Goal: Information Seeking & Learning: Check status

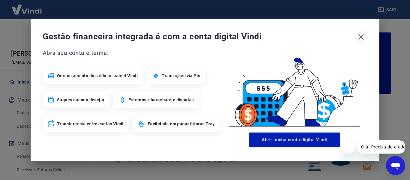
click at [360, 36] on icon "button" at bounding box center [361, 37] width 6 height 6
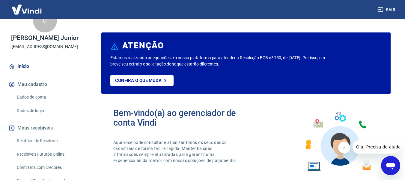
scroll to position [30, 0]
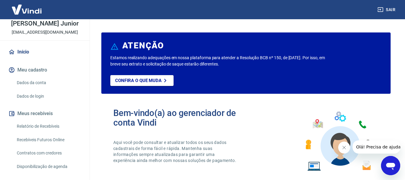
click at [59, 123] on link "Relatório de Recebíveis" at bounding box center [48, 126] width 68 height 12
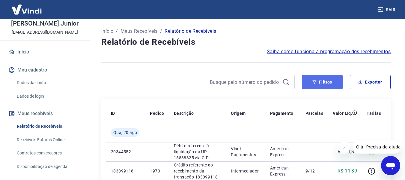
click at [326, 80] on button "Filtros" at bounding box center [322, 82] width 41 height 14
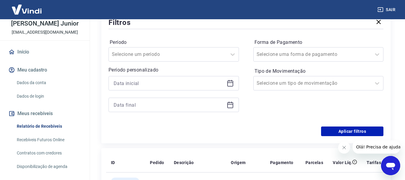
scroll to position [90, 0]
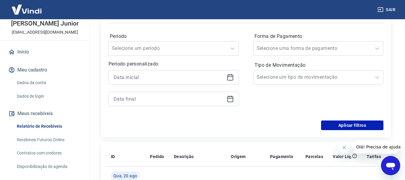
click at [228, 78] on icon at bounding box center [230, 77] width 7 height 7
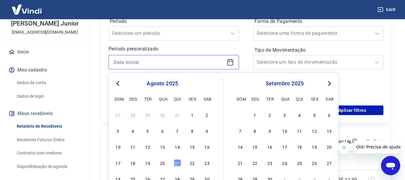
scroll to position [120, 0]
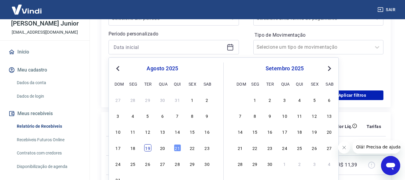
click at [144, 149] on div "19" at bounding box center [147, 147] width 7 height 7
type input "[DATE]"
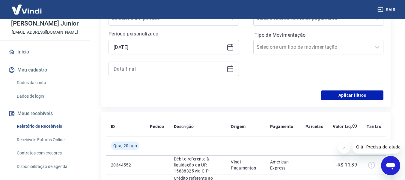
click at [230, 70] on icon at bounding box center [230, 68] width 7 height 7
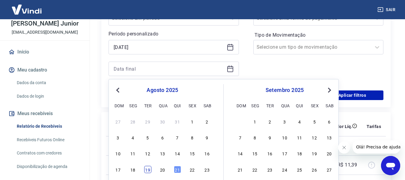
click at [148, 170] on div "19" at bounding box center [147, 169] width 7 height 7
type input "[DATE]"
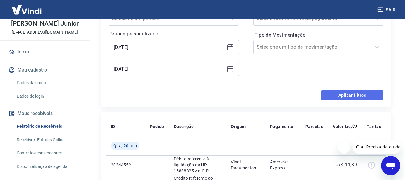
click at [354, 96] on button "Aplicar filtros" at bounding box center [352, 95] width 62 height 10
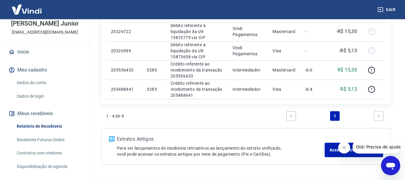
scroll to position [90, 0]
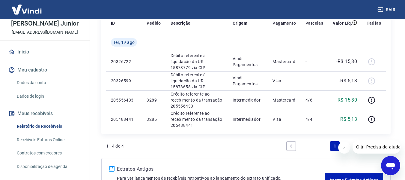
click at [344, 146] on icon "Fechar mensagem da empresa" at bounding box center [344, 147] width 5 height 5
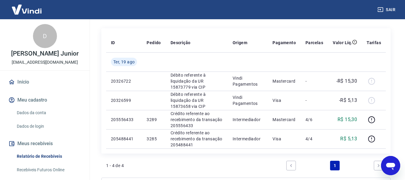
scroll to position [60, 0]
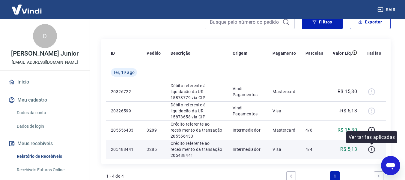
click at [374, 149] on icon "button" at bounding box center [372, 150] width 8 height 8
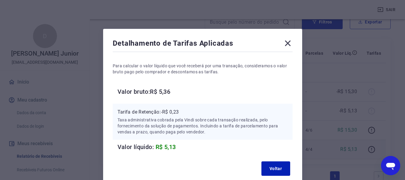
click at [286, 45] on icon at bounding box center [288, 44] width 6 height 6
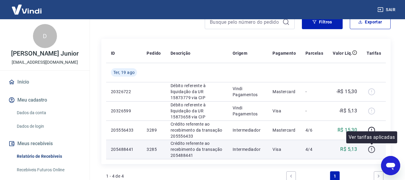
click at [370, 147] on icon "button" at bounding box center [371, 149] width 7 height 7
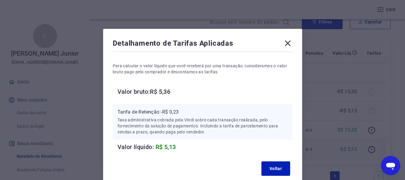
click at [289, 44] on icon at bounding box center [288, 44] width 6 height 6
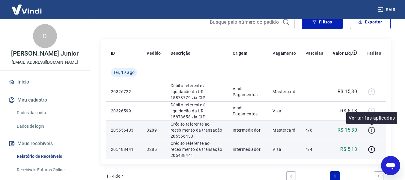
click at [374, 131] on icon "button" at bounding box center [372, 130] width 8 height 8
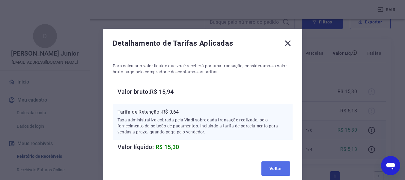
click at [276, 168] on button "Voltar" at bounding box center [276, 168] width 29 height 14
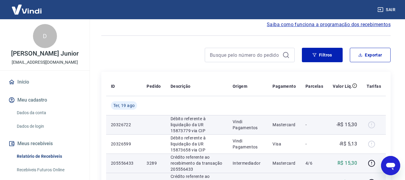
scroll to position [0, 0]
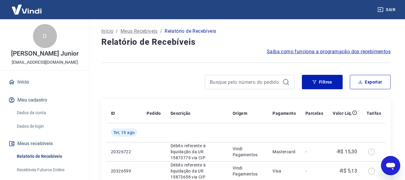
click at [19, 156] on link "Relatório de Recebíveis" at bounding box center [48, 156] width 68 height 12
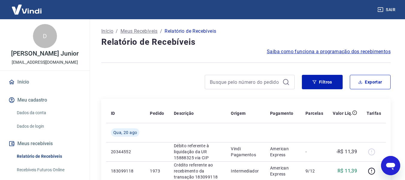
click at [324, 86] on button "Filtros" at bounding box center [322, 82] width 41 height 14
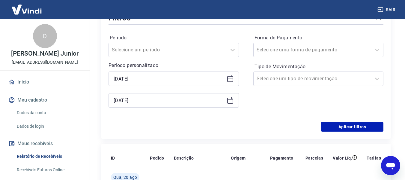
scroll to position [90, 0]
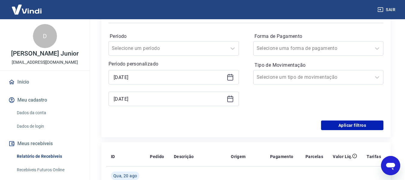
click at [230, 74] on icon at bounding box center [230, 77] width 6 height 6
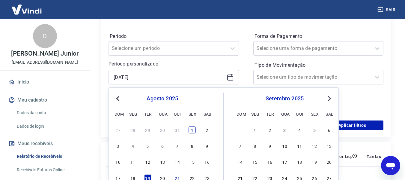
click at [192, 131] on div "1" at bounding box center [192, 129] width 7 height 7
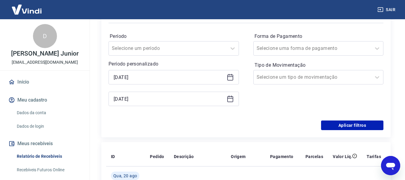
click at [227, 100] on icon at bounding box center [230, 99] width 6 height 6
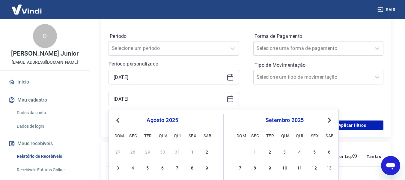
click at [231, 76] on icon at bounding box center [230, 77] width 7 height 7
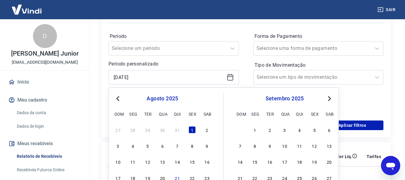
click at [119, 145] on div "3" at bounding box center [118, 145] width 7 height 7
type input "[DATE]"
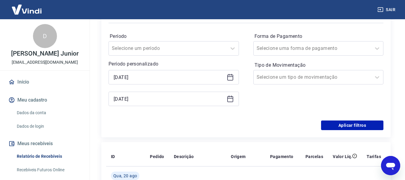
click at [232, 97] on icon at bounding box center [230, 98] width 7 height 7
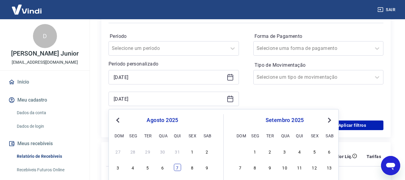
click at [178, 170] on div "7" at bounding box center [177, 167] width 7 height 7
type input "[DATE]"
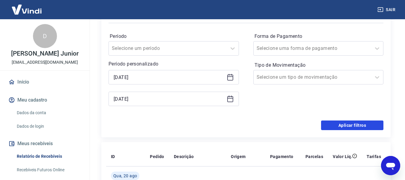
drag, startPoint x: 353, startPoint y: 124, endPoint x: 223, endPoint y: 116, distance: 129.5
click at [353, 124] on button "Aplicar filtros" at bounding box center [352, 125] width 62 height 10
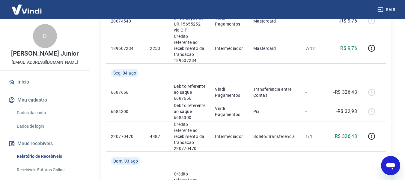
scroll to position [341, 0]
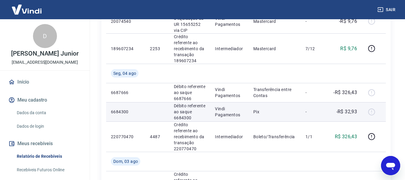
click at [373, 112] on div at bounding box center [374, 112] width 14 height 10
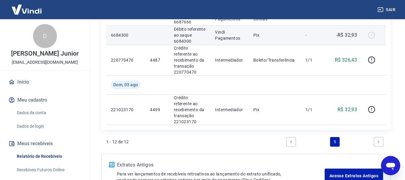
scroll to position [431, 0]
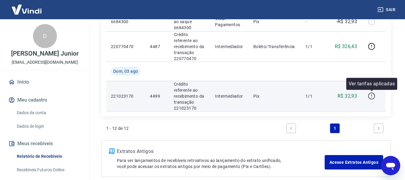
click at [373, 98] on icon "button" at bounding box center [372, 96] width 8 height 8
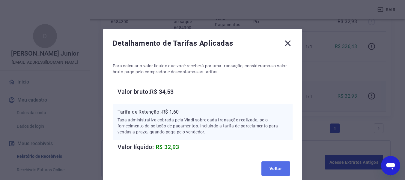
click at [286, 173] on button "Voltar" at bounding box center [276, 168] width 29 height 14
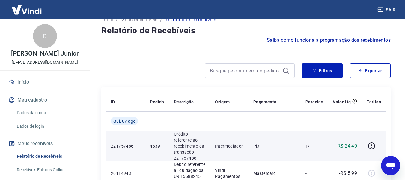
scroll to position [11, 0]
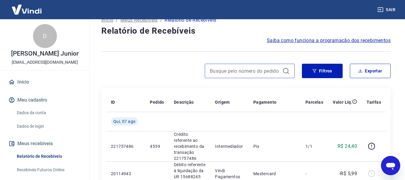
click at [274, 71] on input at bounding box center [245, 70] width 70 height 9
type input "4471"
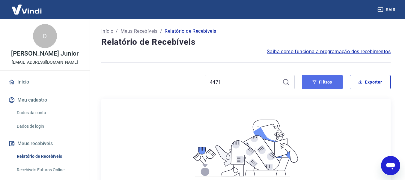
click at [317, 81] on button "Filtros" at bounding box center [322, 82] width 41 height 14
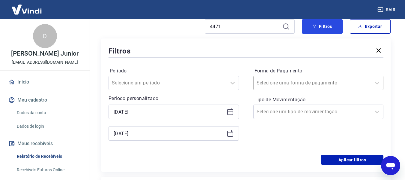
scroll to position [60, 0]
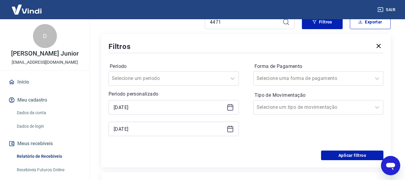
click at [225, 107] on div "[DATE]" at bounding box center [174, 107] width 131 height 14
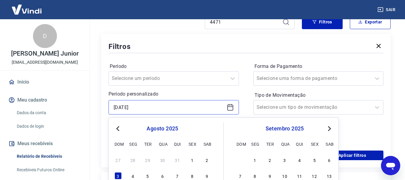
click at [179, 104] on input "[DATE]" at bounding box center [169, 107] width 111 height 9
drag, startPoint x: 179, startPoint y: 105, endPoint x: 77, endPoint y: 107, distance: 102.3
click at [77, 107] on div "Sair D Delio Ferro Junior [EMAIL_ADDRESS][DOMAIN_NAME] Início Meu cadastro Dado…" at bounding box center [202, 30] width 405 height 180
click at [207, 91] on p "Período personalizado" at bounding box center [174, 93] width 131 height 7
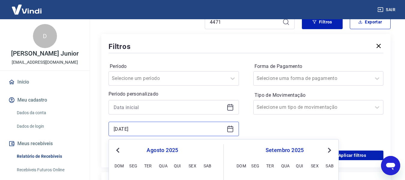
click at [179, 132] on input "[DATE]" at bounding box center [169, 128] width 111 height 9
click at [254, 130] on div "Forma de Pagamento Selecione uma forma de pagamento Tipo de Movimentação Seleci…" at bounding box center [319, 103] width 131 height 82
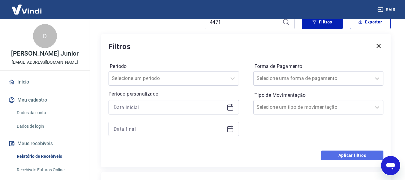
click at [330, 152] on button "Aplicar filtros" at bounding box center [352, 155] width 62 height 10
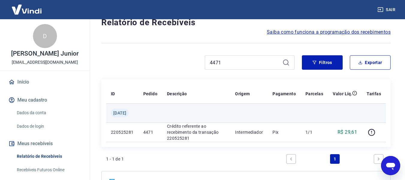
scroll to position [30, 0]
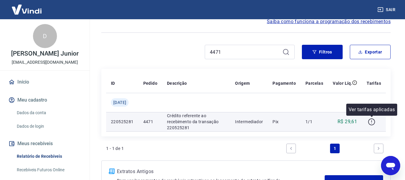
click at [370, 122] on icon "button" at bounding box center [372, 122] width 8 height 8
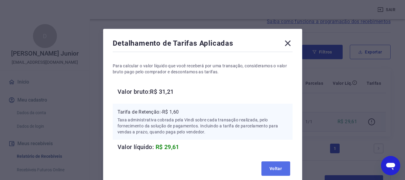
click at [272, 167] on button "Voltar" at bounding box center [276, 168] width 29 height 14
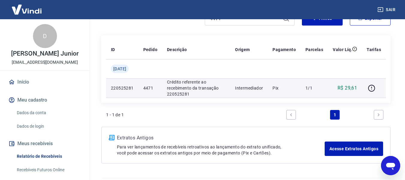
scroll to position [50, 0]
